Goal: Communication & Community: Answer question/provide support

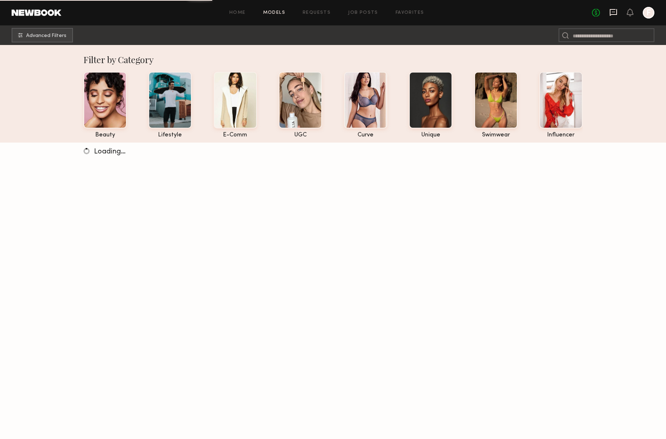
click at [614, 15] on icon at bounding box center [614, 12] width 8 height 8
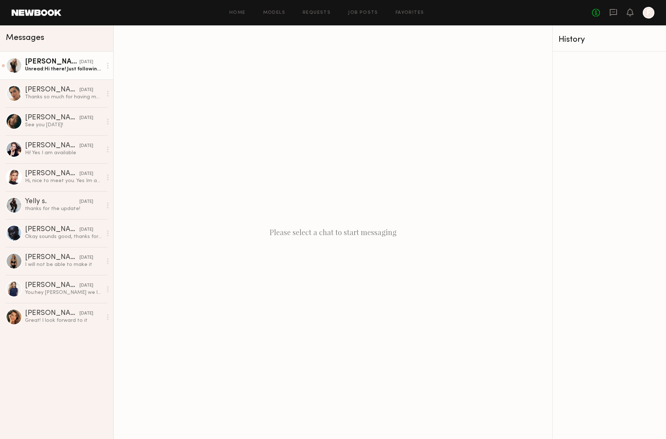
click at [45, 71] on div "Unread: Hi there! Just following up to see if there’s been any update on the pa…" at bounding box center [63, 69] width 77 height 7
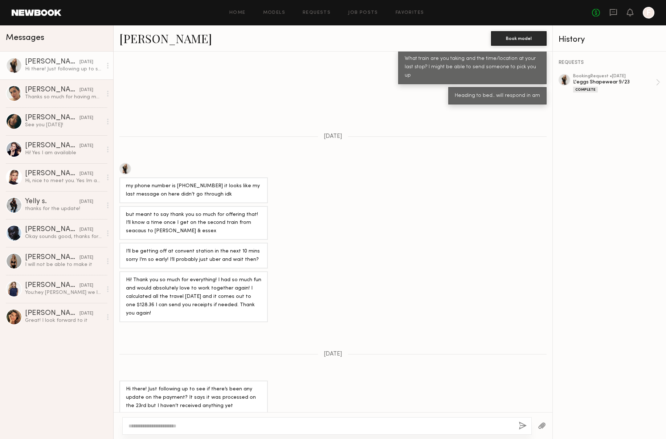
scroll to position [172, 0]
click at [609, 83] on div "L'eggs Shapewear 9/23" at bounding box center [614, 82] width 83 height 7
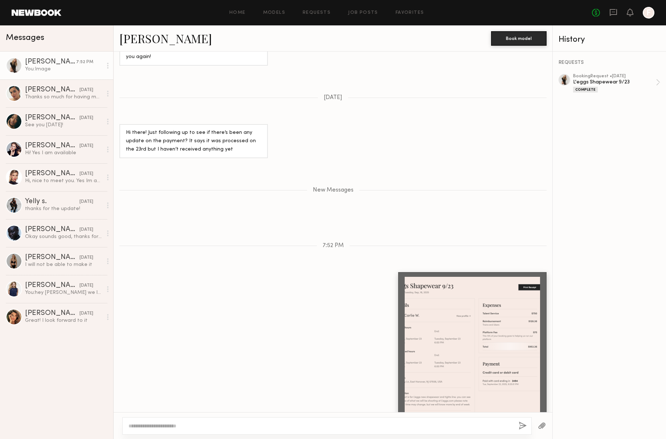
scroll to position [473, 0]
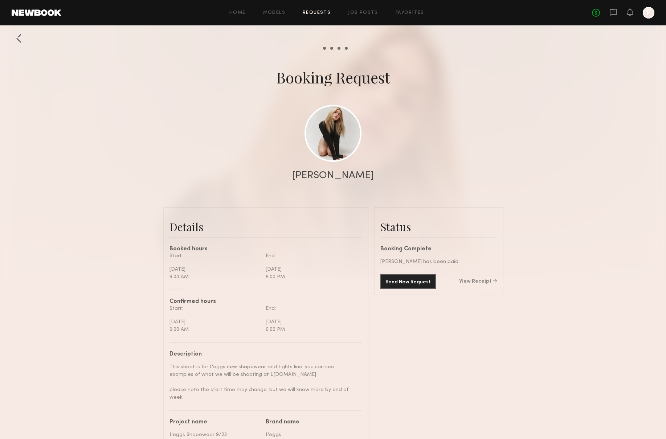
scroll to position [2, 0]
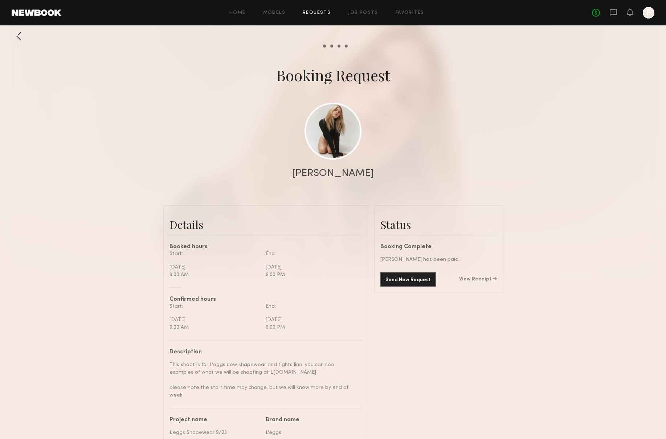
click at [609, 16] on div "No fees up to $5,000 F" at bounding box center [623, 13] width 62 height 12
click at [612, 14] on icon at bounding box center [614, 12] width 8 height 8
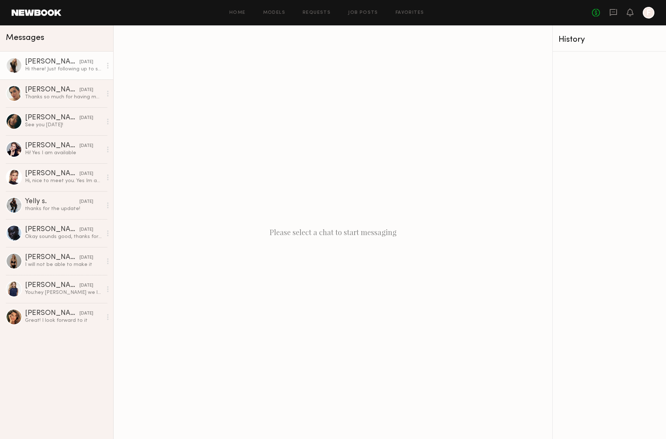
click at [37, 61] on div "[PERSON_NAME]" at bounding box center [52, 61] width 54 height 7
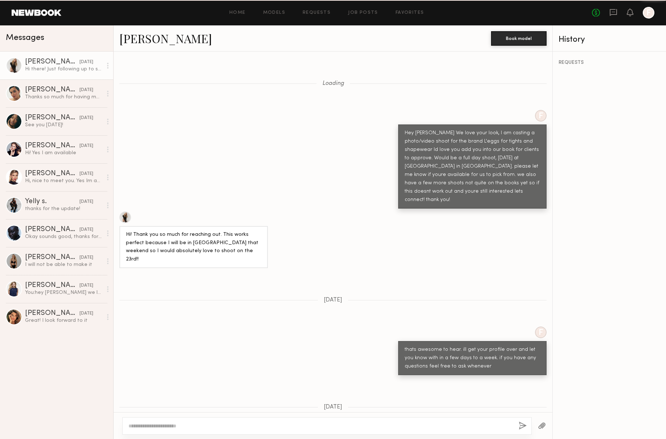
scroll to position [1373, 0]
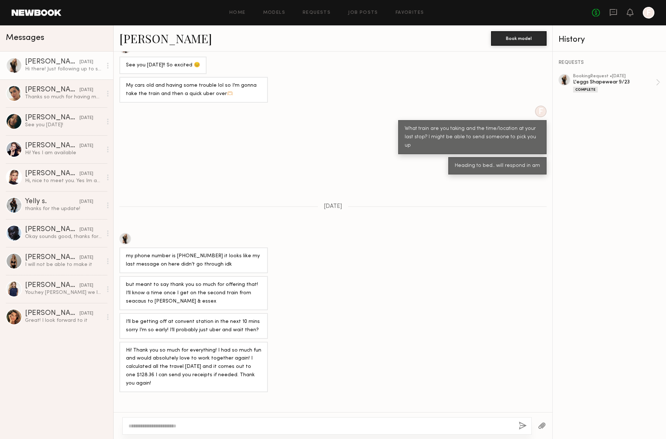
click at [248, 424] on textarea at bounding box center [321, 426] width 384 height 7
click at [230, 426] on textarea "**********" at bounding box center [321, 426] width 384 height 7
type textarea "**********"
click at [538, 427] on button "button" at bounding box center [542, 426] width 8 height 9
click at [544, 426] on button "button" at bounding box center [542, 426] width 8 height 9
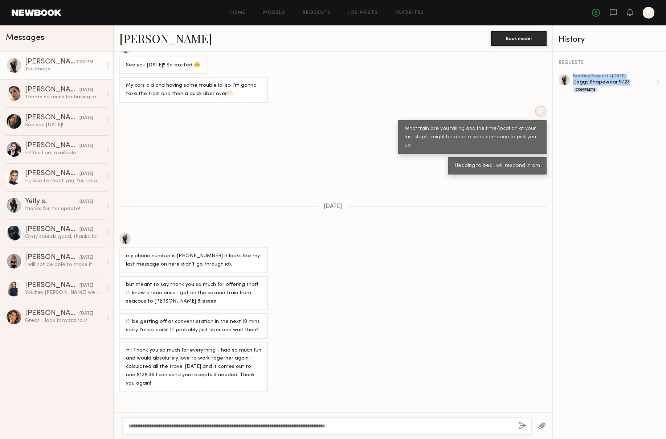
scroll to position [1631, 0]
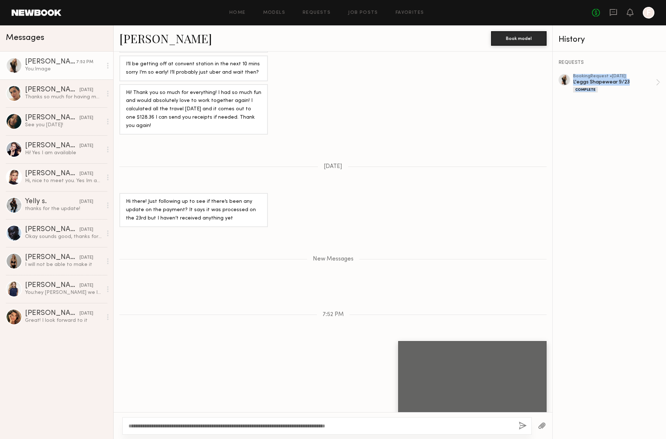
click at [522, 428] on button "button" at bounding box center [523, 426] width 8 height 9
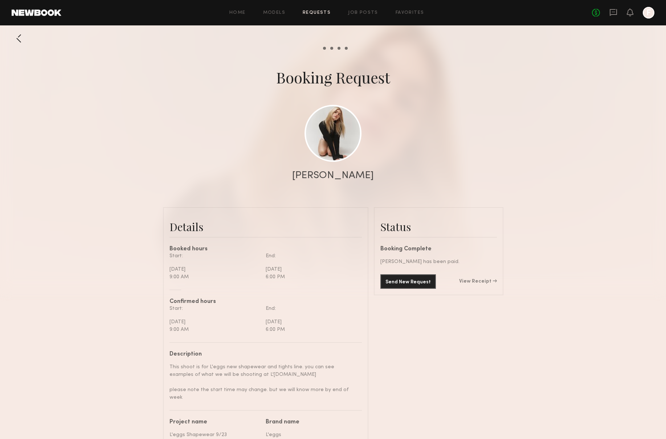
scroll to position [1364, 0]
click at [482, 280] on link "View Receipt" at bounding box center [478, 281] width 38 height 5
